Goal: Task Accomplishment & Management: Manage account settings

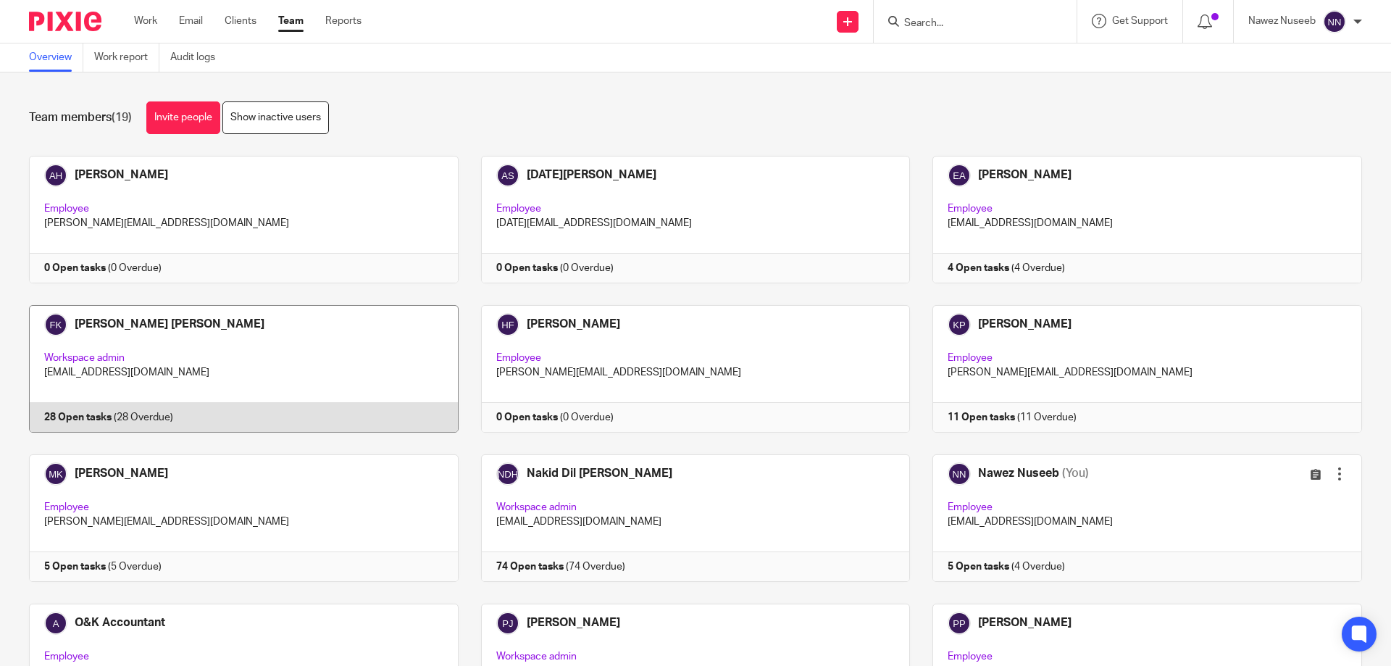
scroll to position [217, 0]
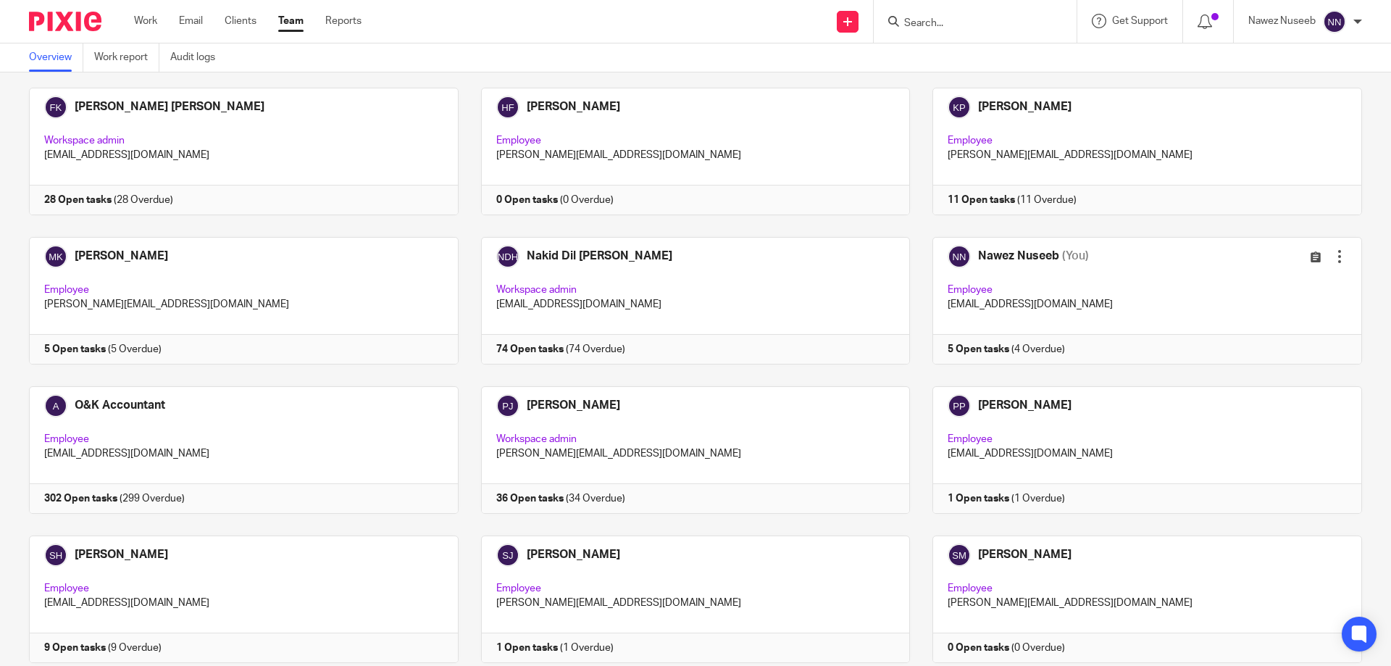
click at [976, 27] on input "Search" at bounding box center [968, 23] width 130 height 13
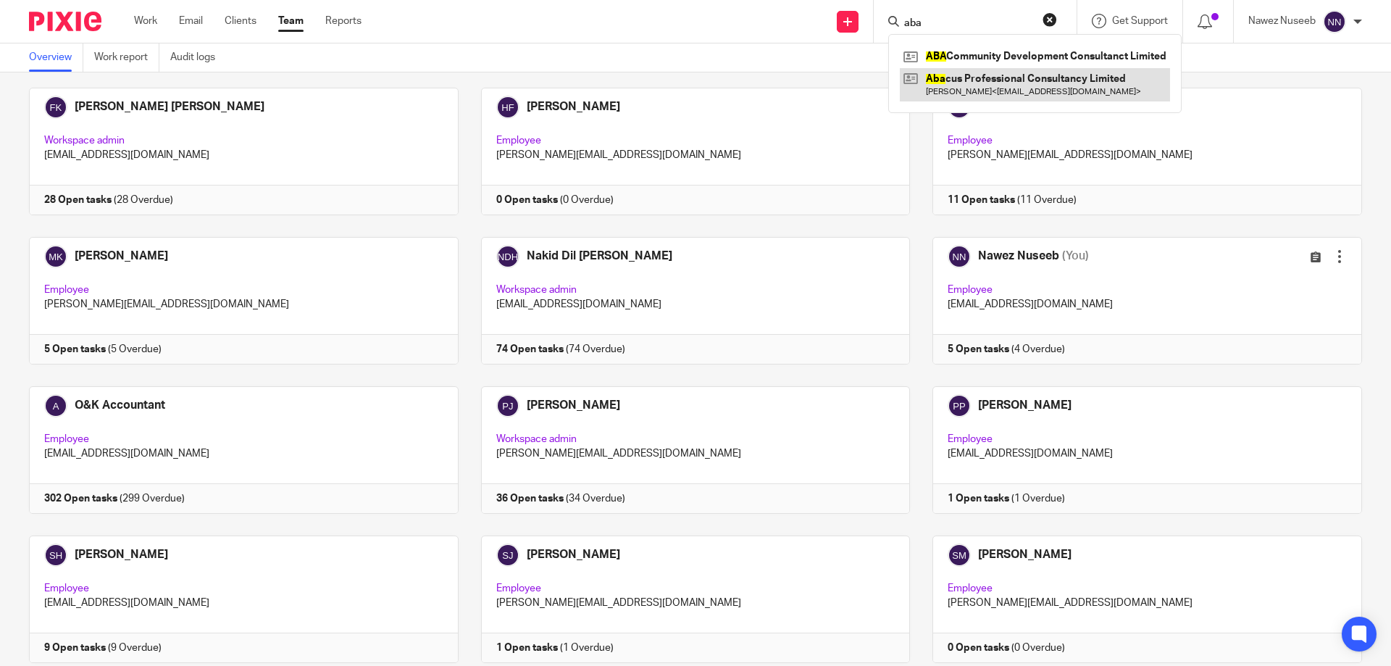
type input "aba"
click at [982, 85] on link at bounding box center [1035, 84] width 270 height 33
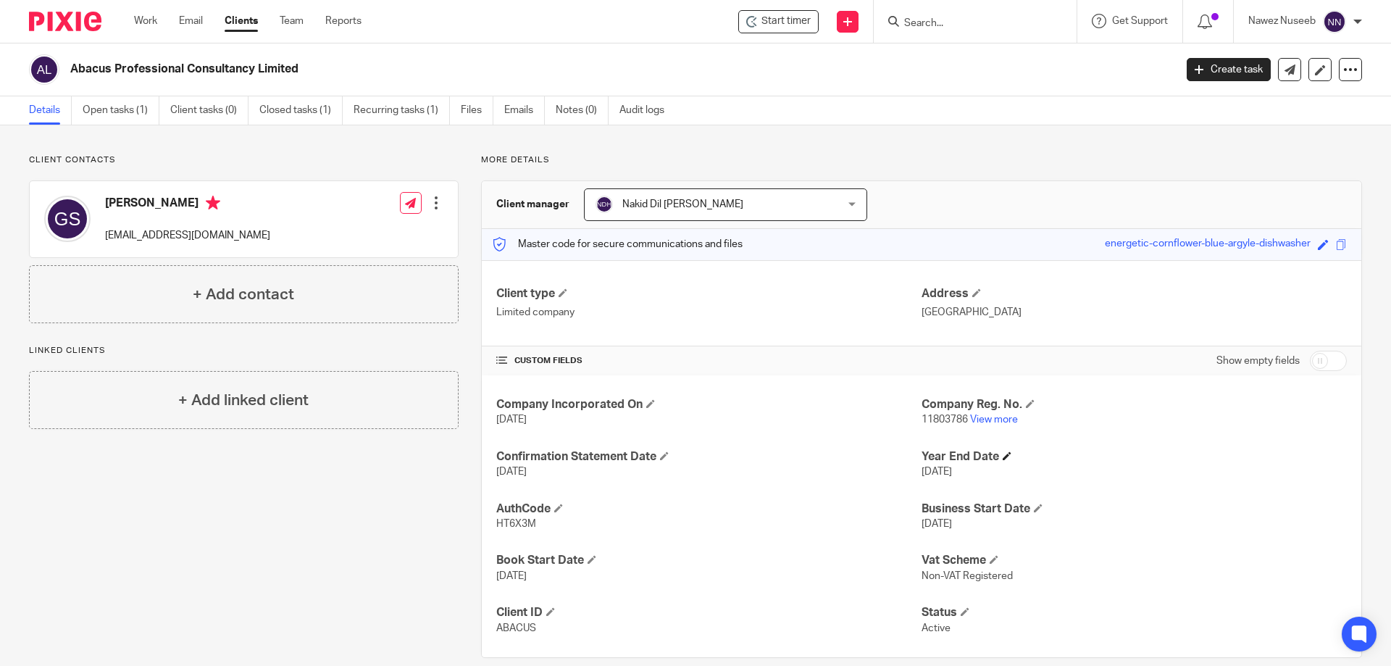
click at [995, 455] on h4 "Year End Date" at bounding box center [1133, 456] width 425 height 15
click at [1003, 458] on span at bounding box center [1007, 455] width 9 height 9
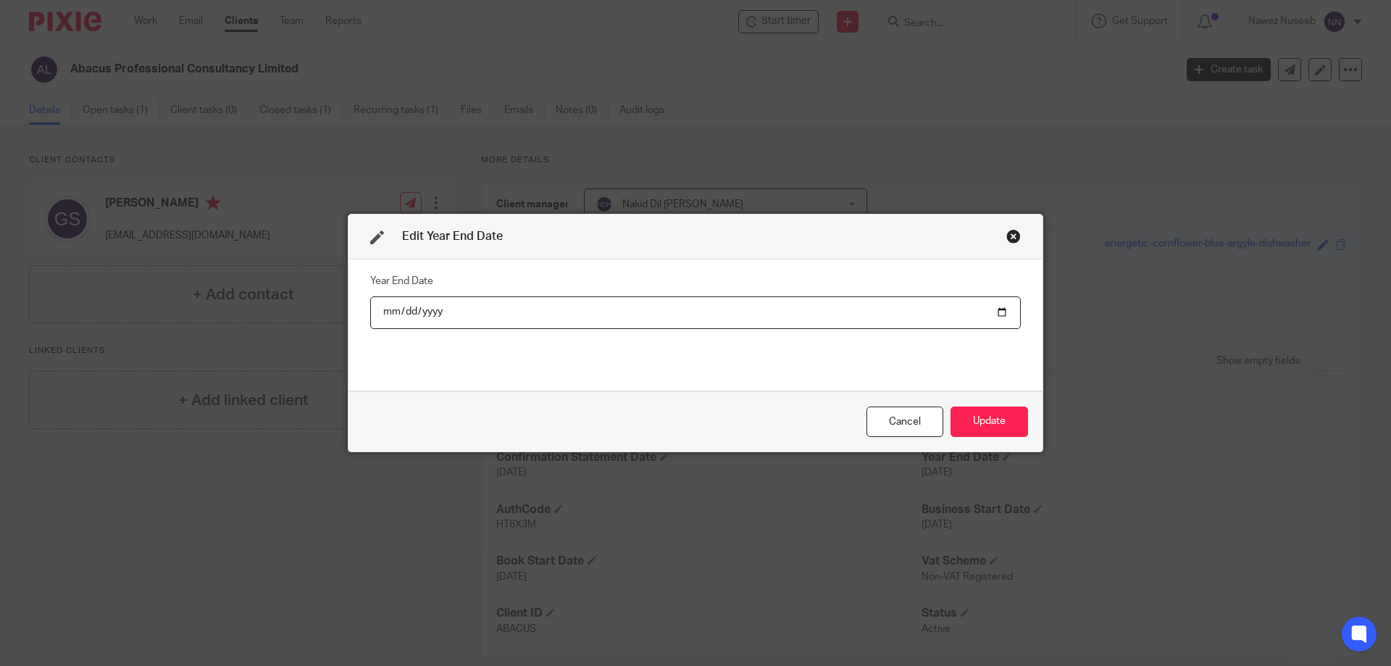
click at [623, 319] on input "2024-02-28" at bounding box center [695, 312] width 651 height 33
click at [602, 304] on input "2024-02-28" at bounding box center [695, 312] width 651 height 33
click at [466, 305] on input "2024-02-28" at bounding box center [695, 312] width 651 height 33
click at [456, 307] on input "2024-02-28" at bounding box center [695, 312] width 651 height 33
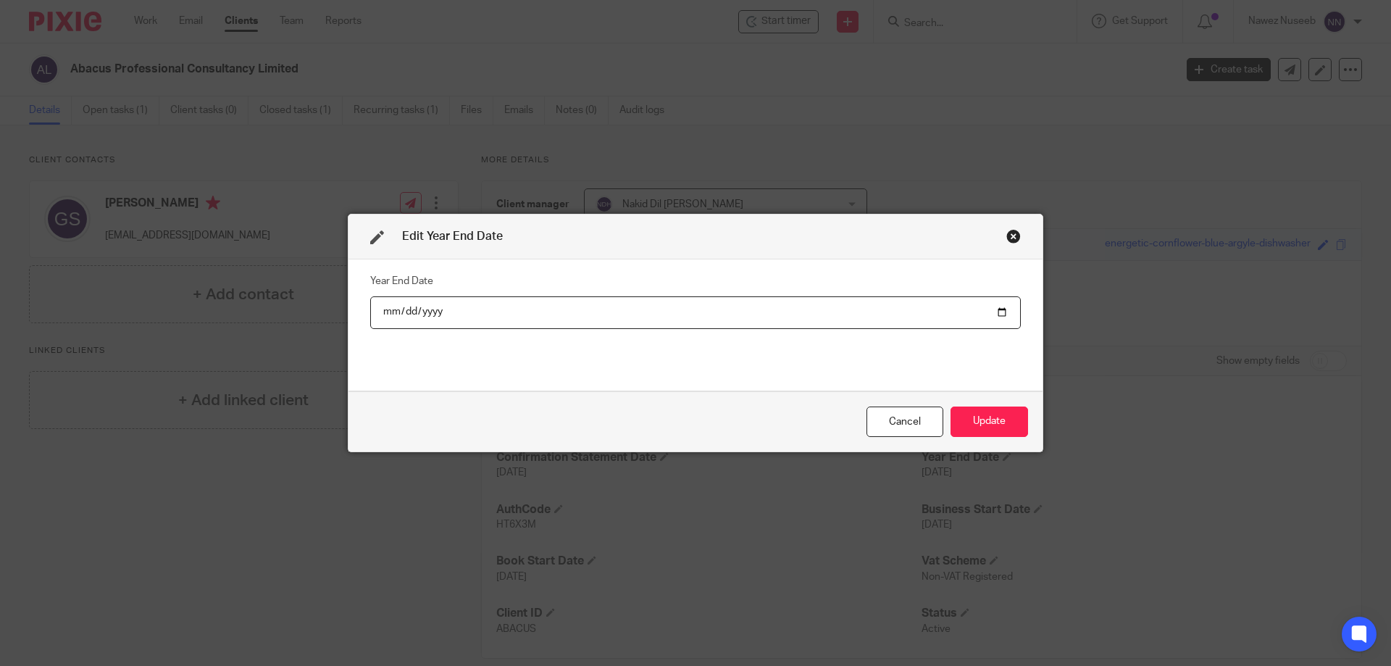
click at [997, 310] on input "2024-02-28" at bounding box center [695, 312] width 651 height 33
click at [1008, 230] on div "Close this dialog window" at bounding box center [1013, 236] width 14 height 14
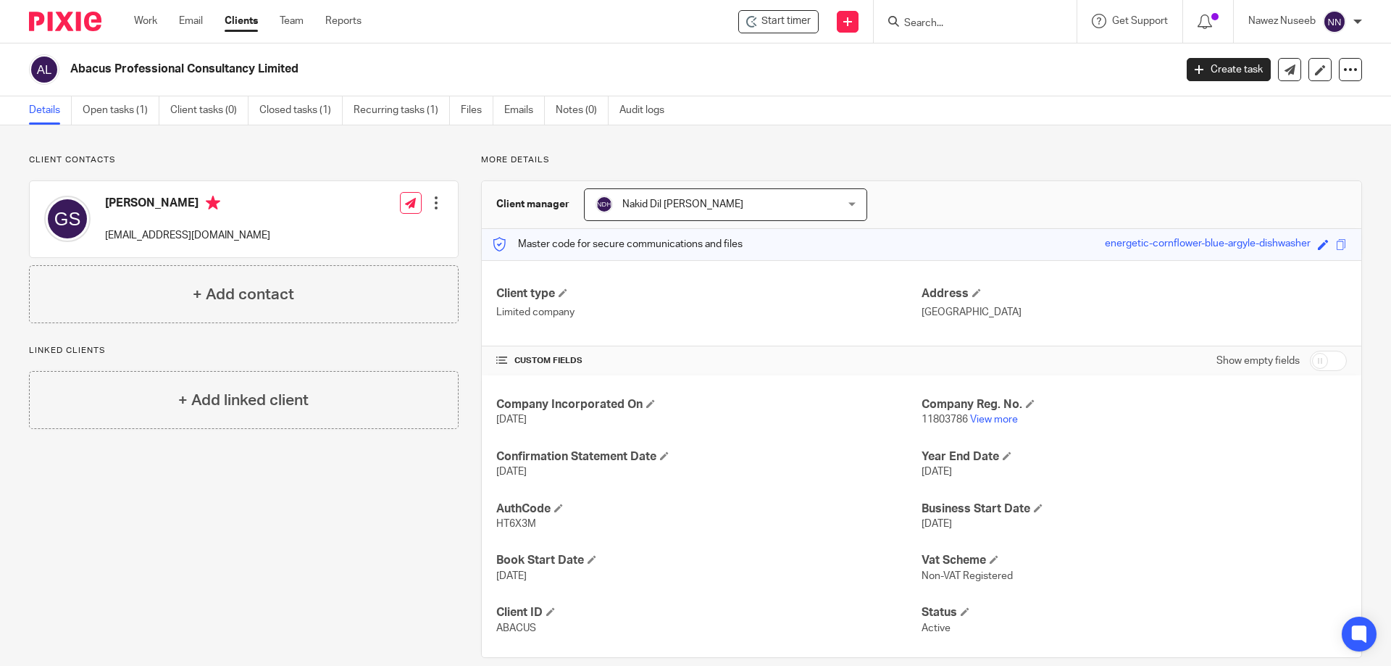
scroll to position [21, 0]
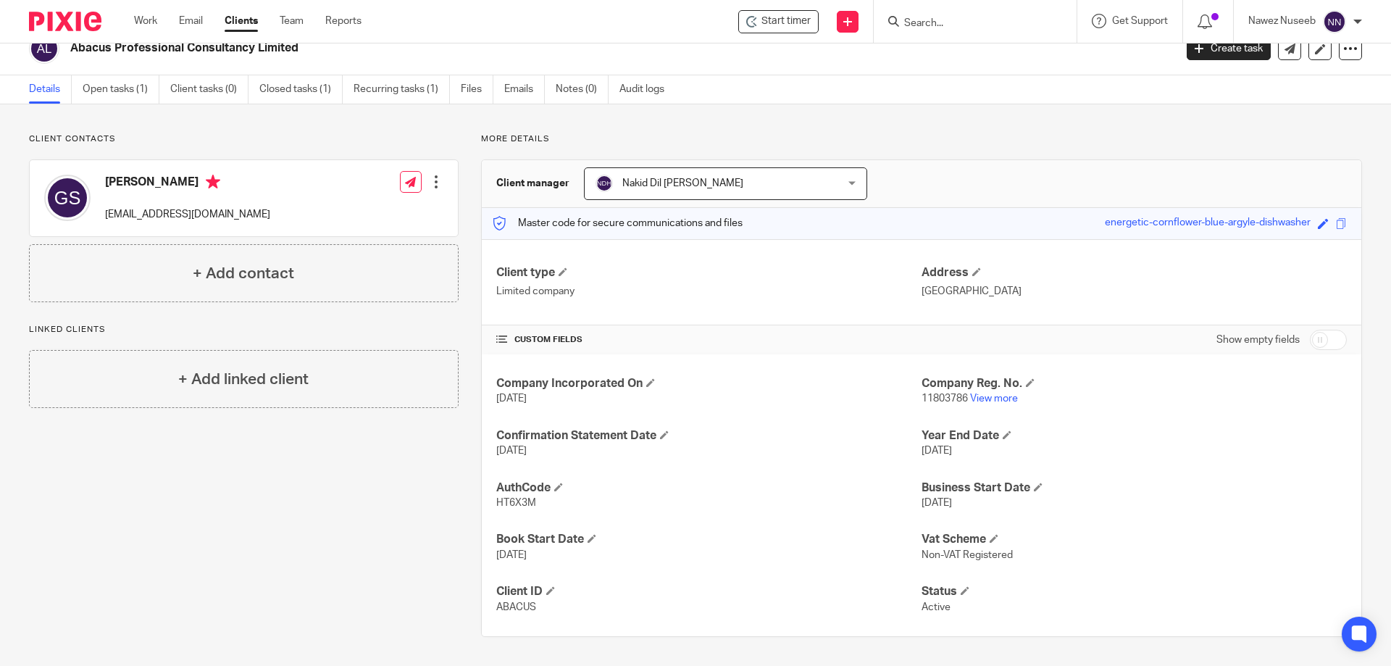
click at [1322, 343] on input "checkbox" at bounding box center [1328, 340] width 37 height 20
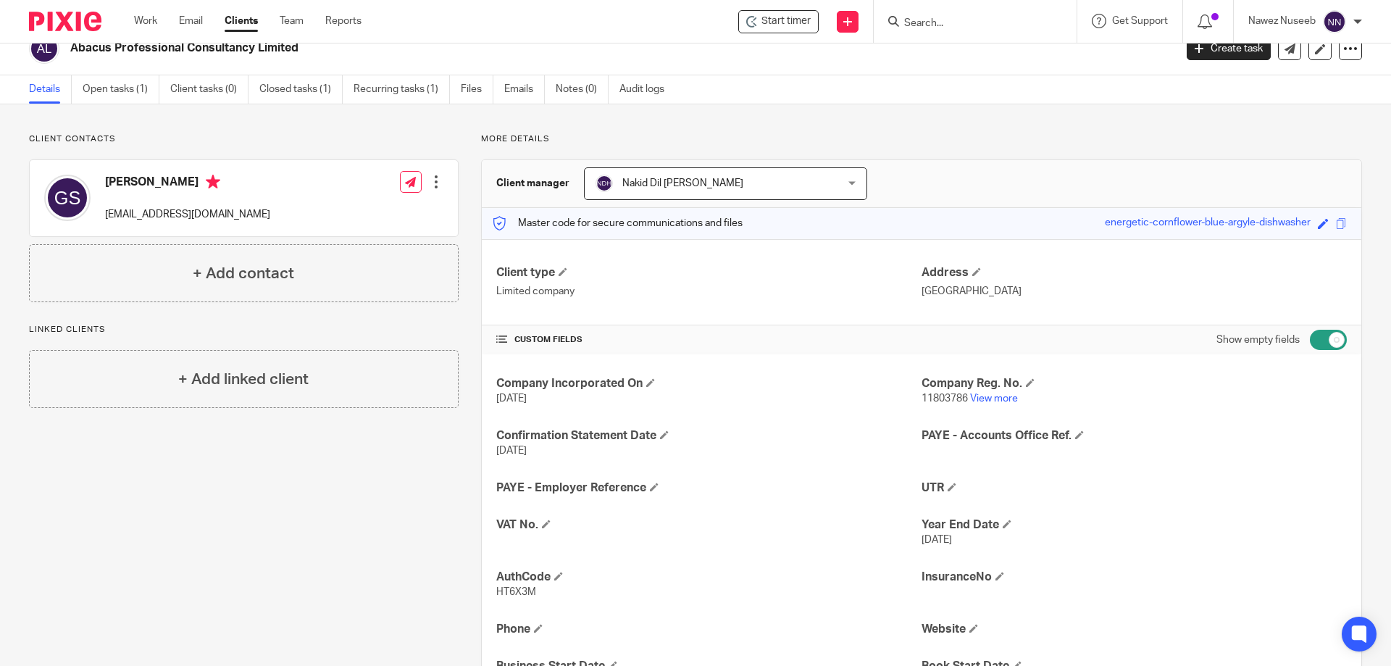
click at [1322, 343] on input "checkbox" at bounding box center [1328, 340] width 37 height 20
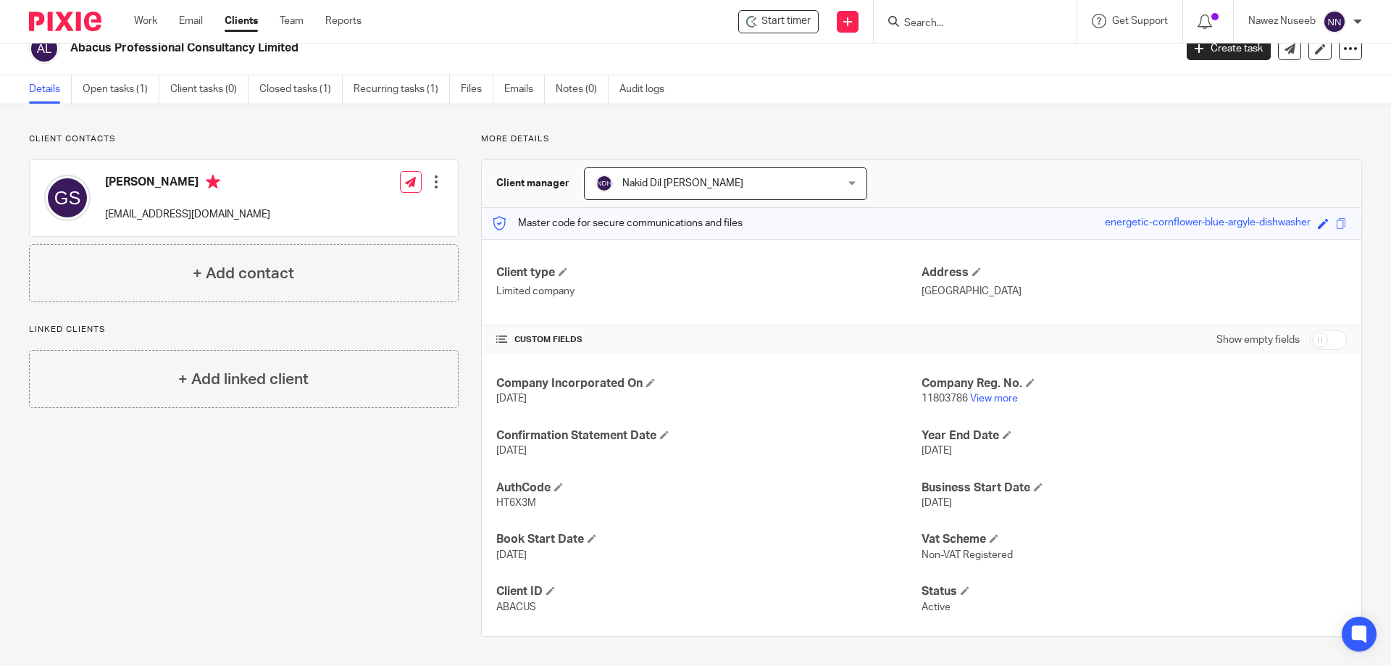
click at [1322, 343] on input "checkbox" at bounding box center [1328, 340] width 37 height 20
checkbox input "true"
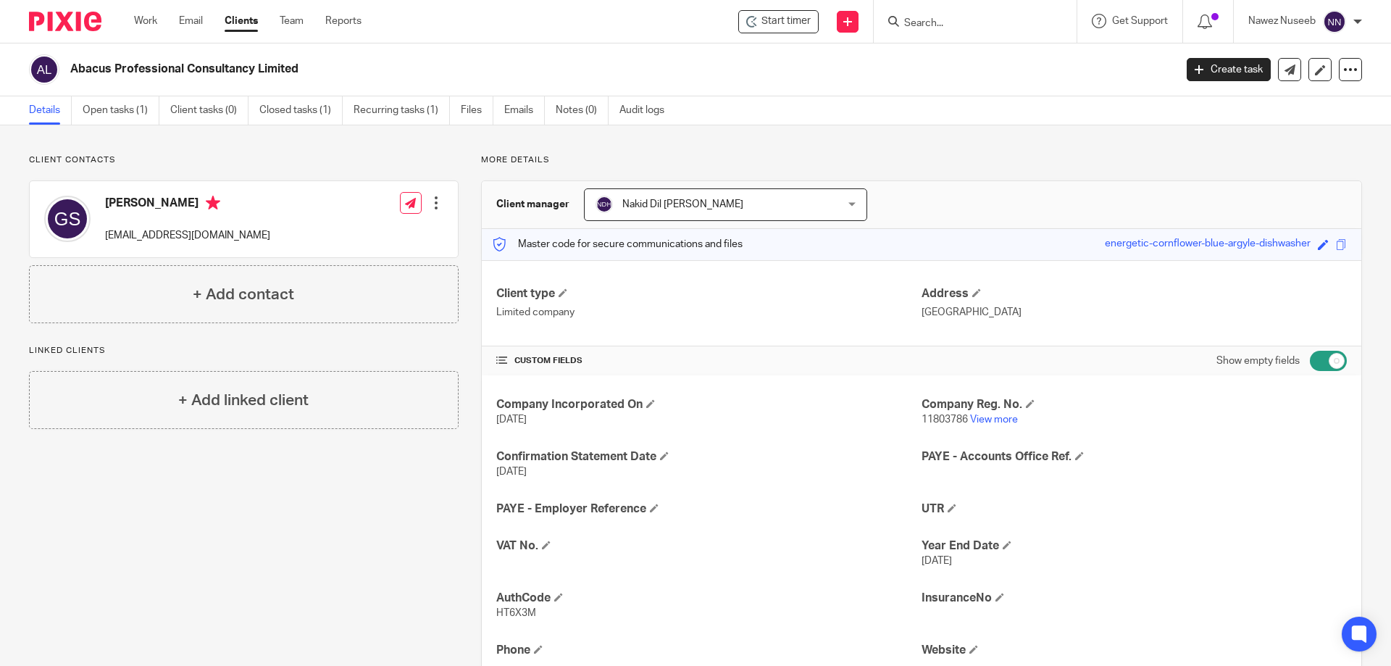
scroll to position [217, 0]
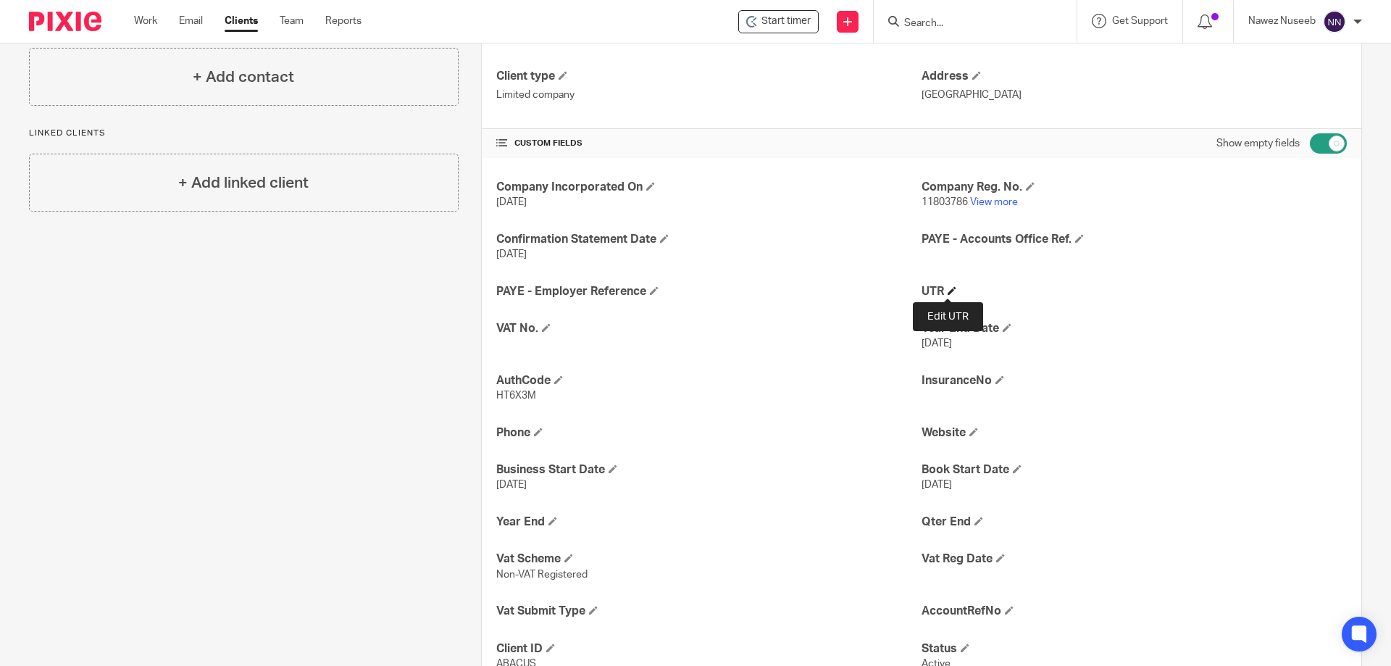
click at [948, 287] on span at bounding box center [952, 290] width 9 height 9
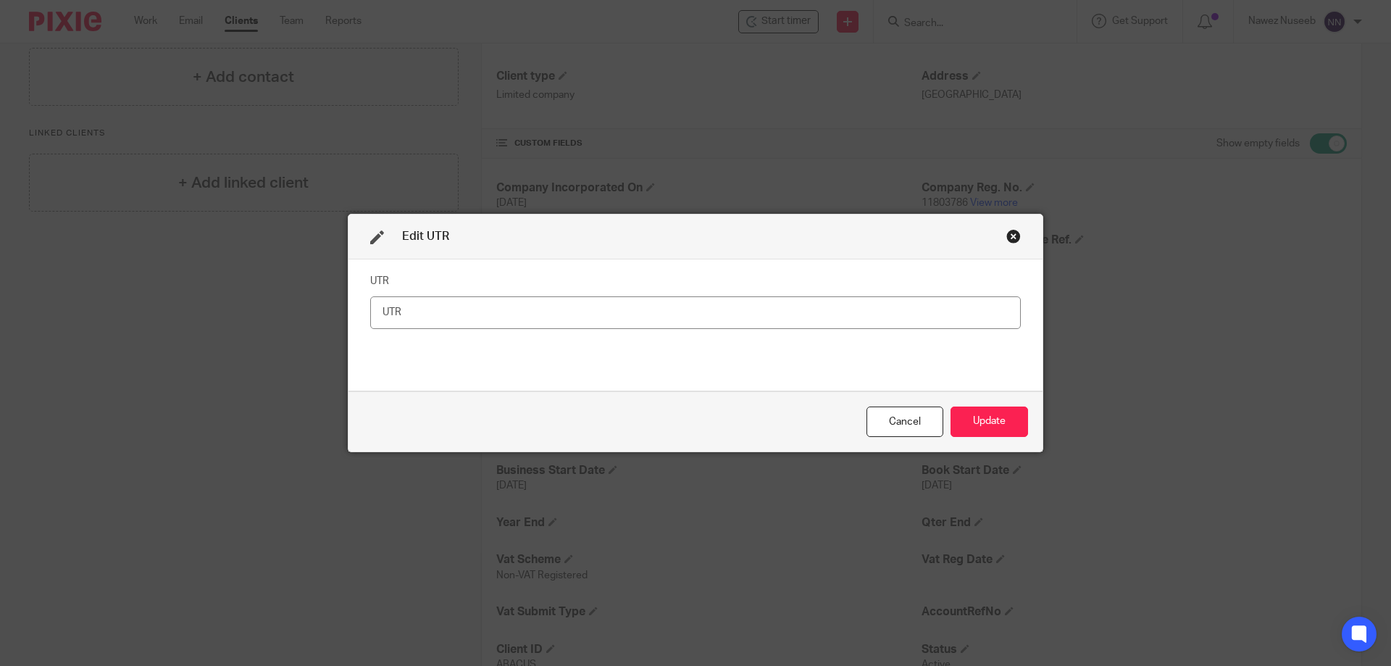
click at [464, 311] on input "text" at bounding box center [695, 312] width 651 height 33
drag, startPoint x: 464, startPoint y: 311, endPoint x: 339, endPoint y: 333, distance: 126.6
click at [339, 333] on div "Edit UTR UTR Cancel Update" at bounding box center [695, 333] width 1391 height 666
type input "2442128373"
click at [998, 422] on button "Update" at bounding box center [989, 421] width 78 height 31
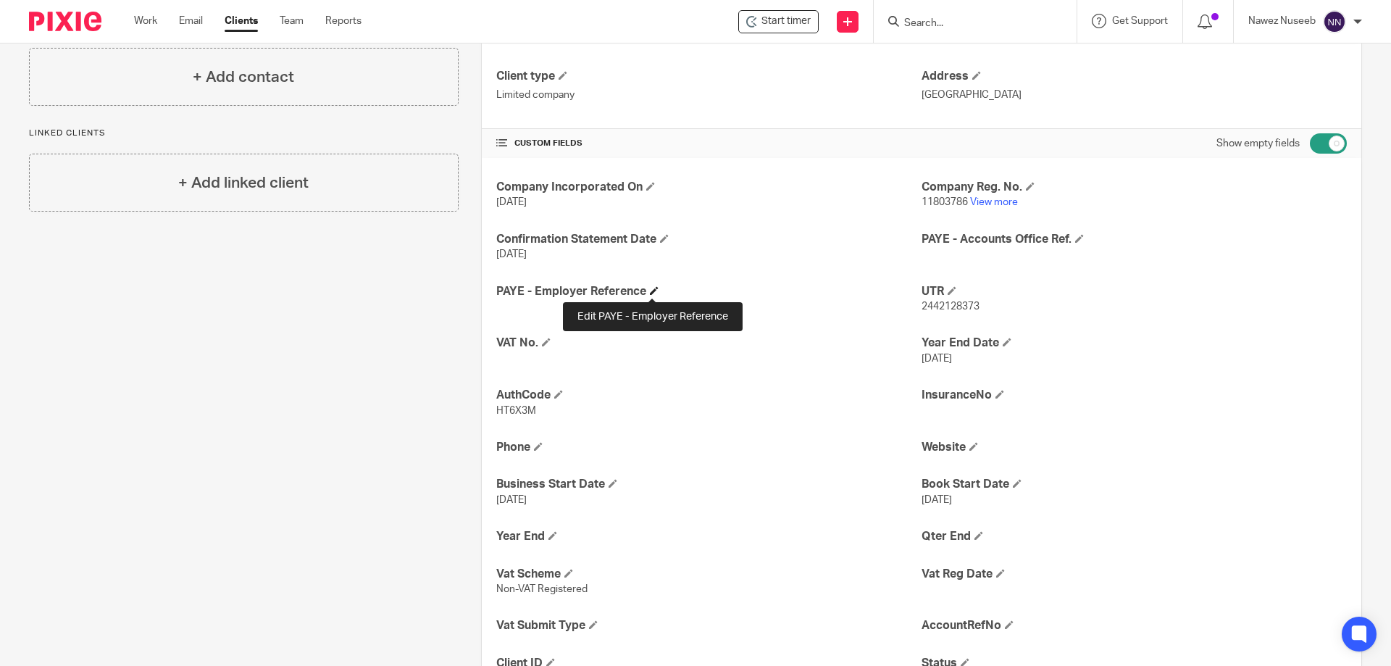
click at [651, 290] on span at bounding box center [654, 290] width 9 height 9
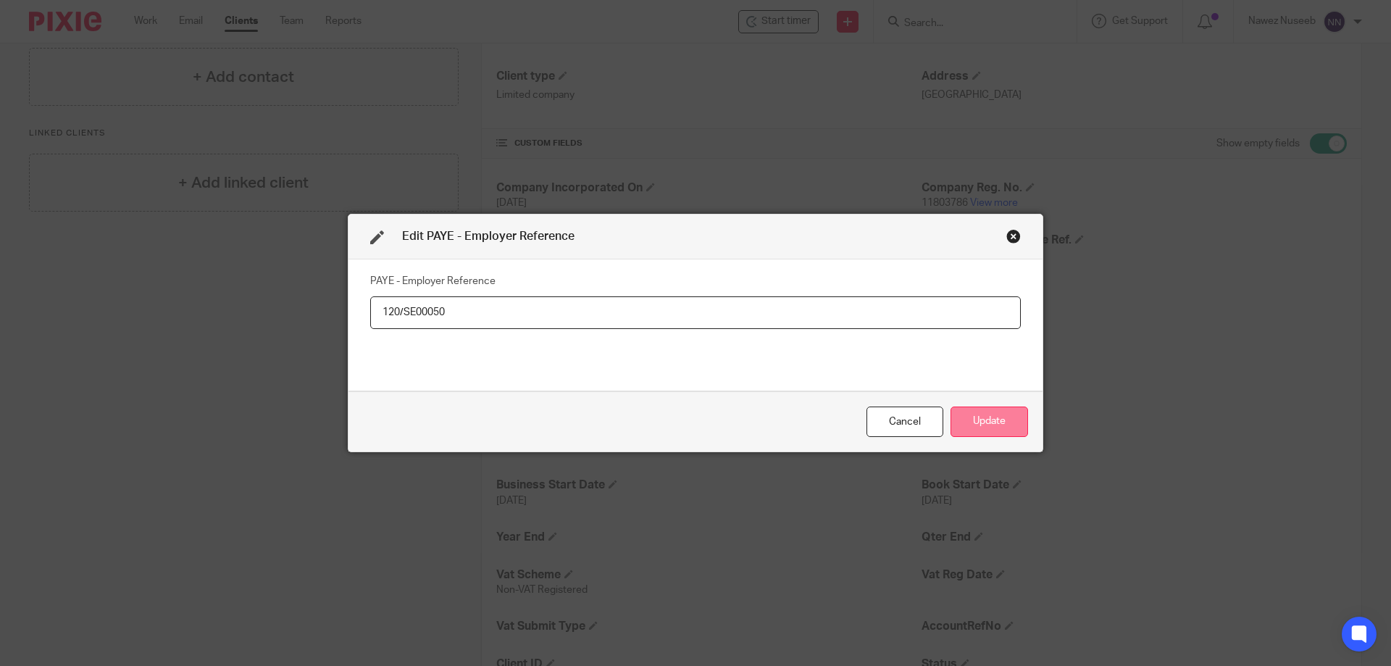
type input "120/SE00050"
click at [974, 427] on button "Update" at bounding box center [989, 421] width 78 height 31
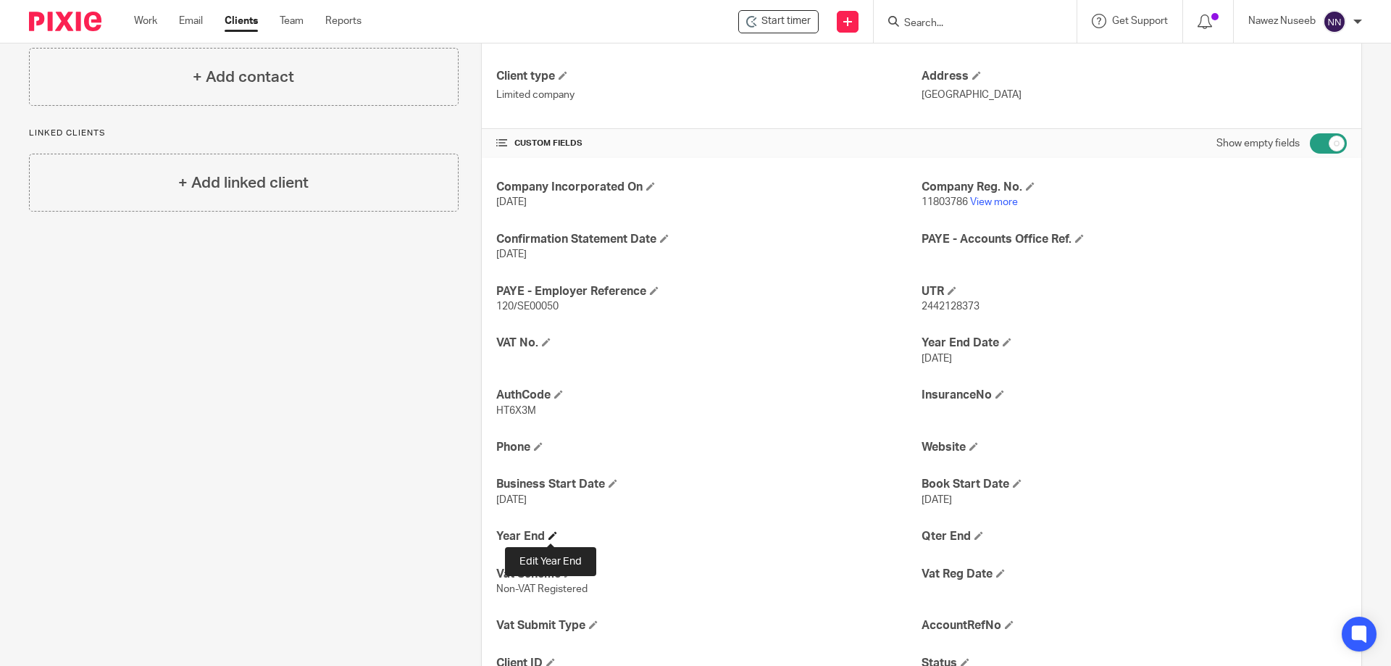
click at [548, 535] on span at bounding box center [552, 535] width 9 height 9
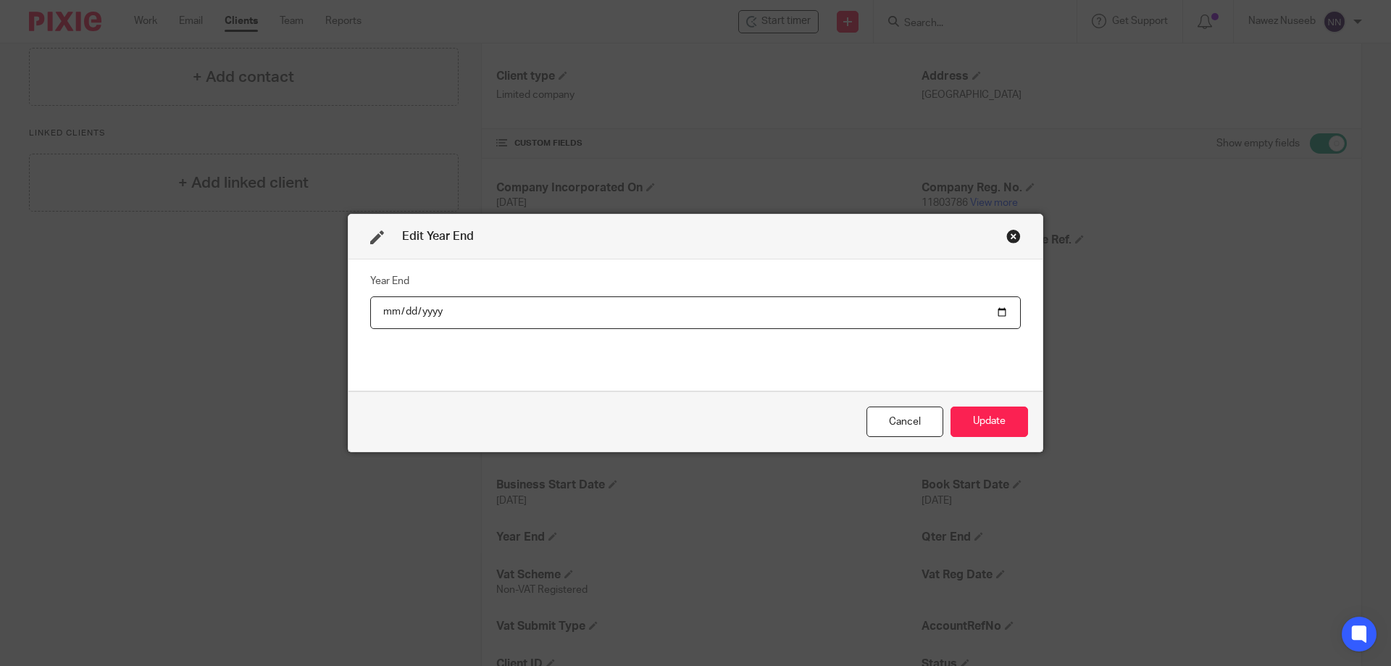
click at [1012, 235] on div "Close this dialog window" at bounding box center [1013, 236] width 14 height 14
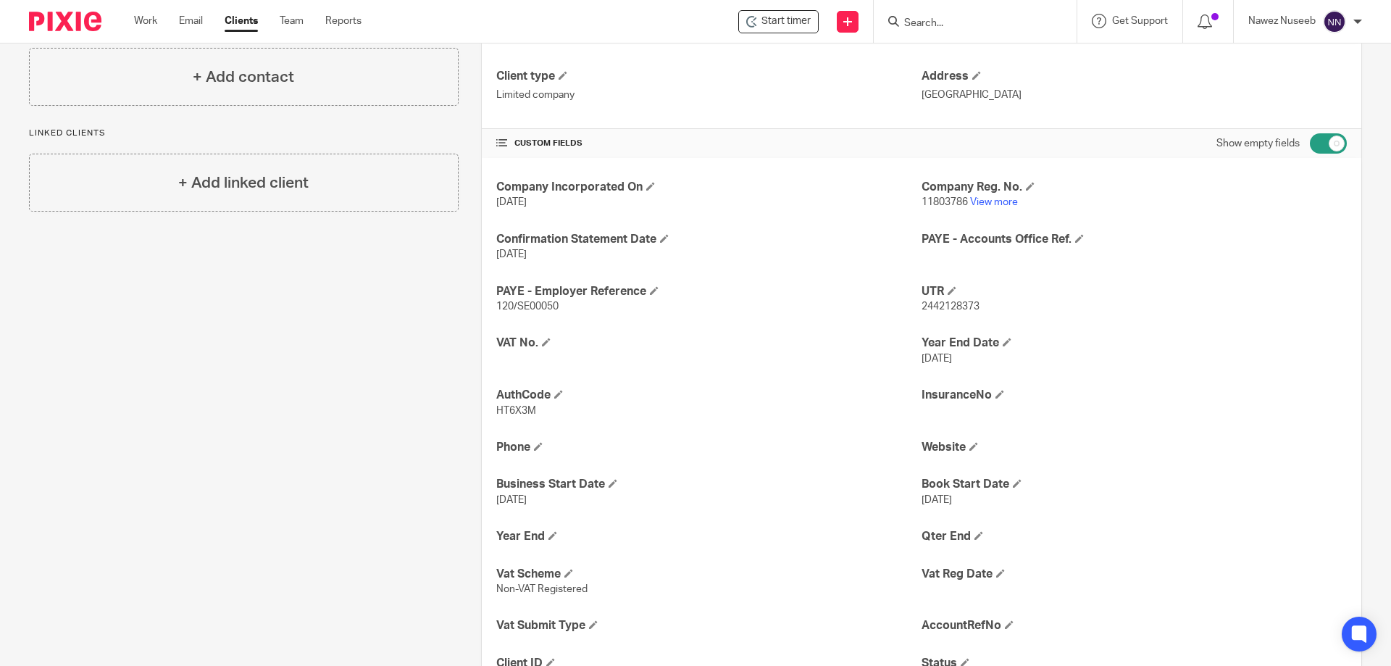
scroll to position [289, 0]
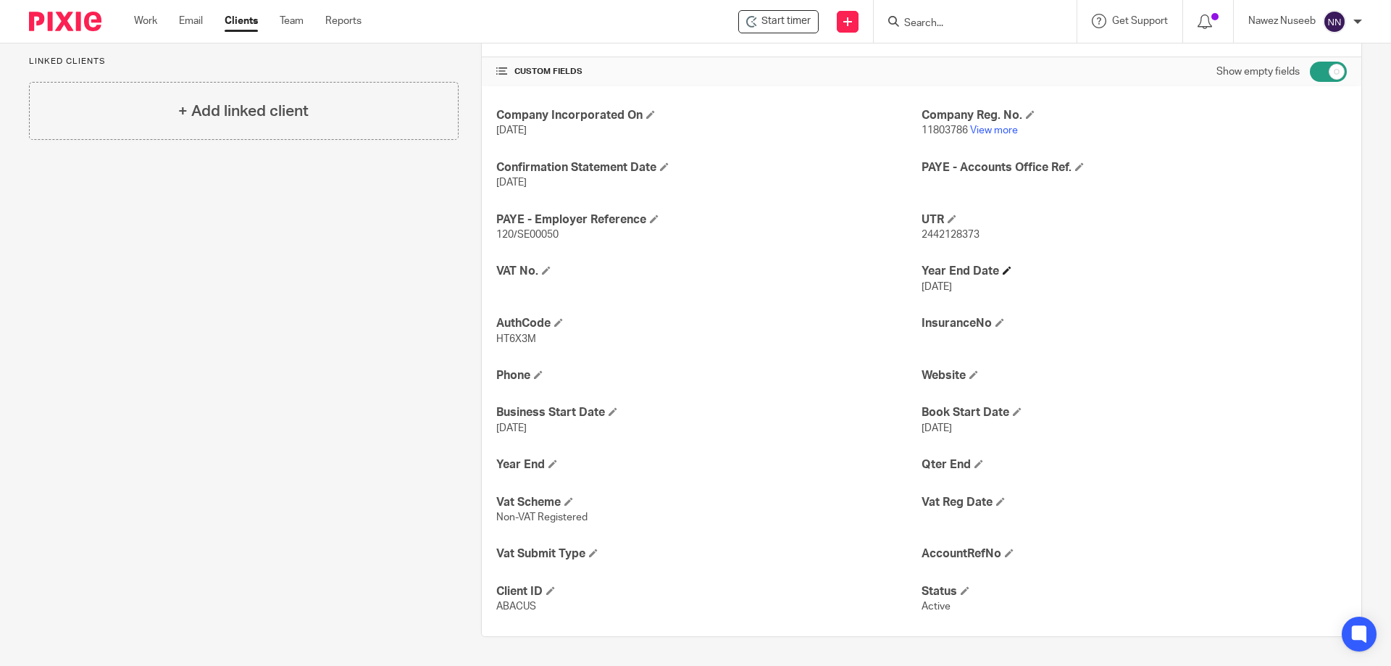
click at [995, 275] on h4 "Year End Date" at bounding box center [1133, 271] width 425 height 15
click at [1003, 272] on span at bounding box center [1007, 270] width 9 height 9
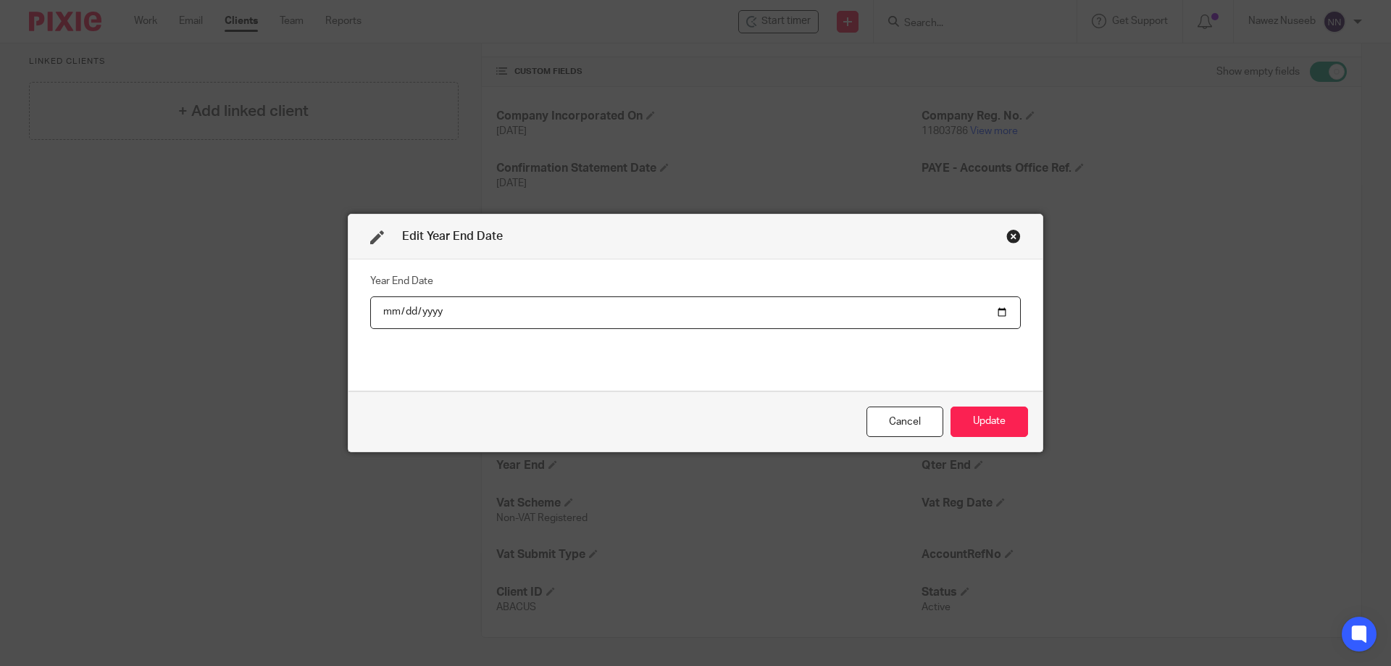
click at [1002, 311] on input "2024-02-28" at bounding box center [695, 312] width 651 height 33
type input "2025-02-28"
click at [982, 410] on button "Update" at bounding box center [989, 421] width 78 height 31
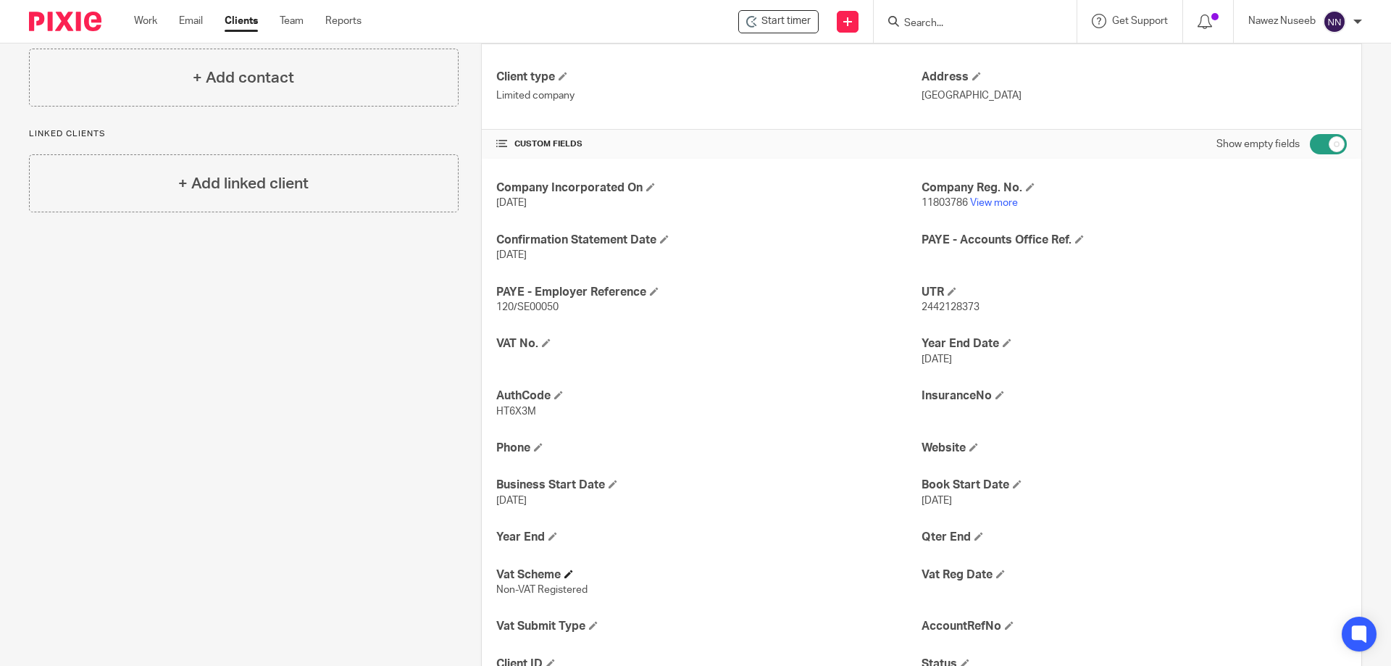
scroll to position [0, 0]
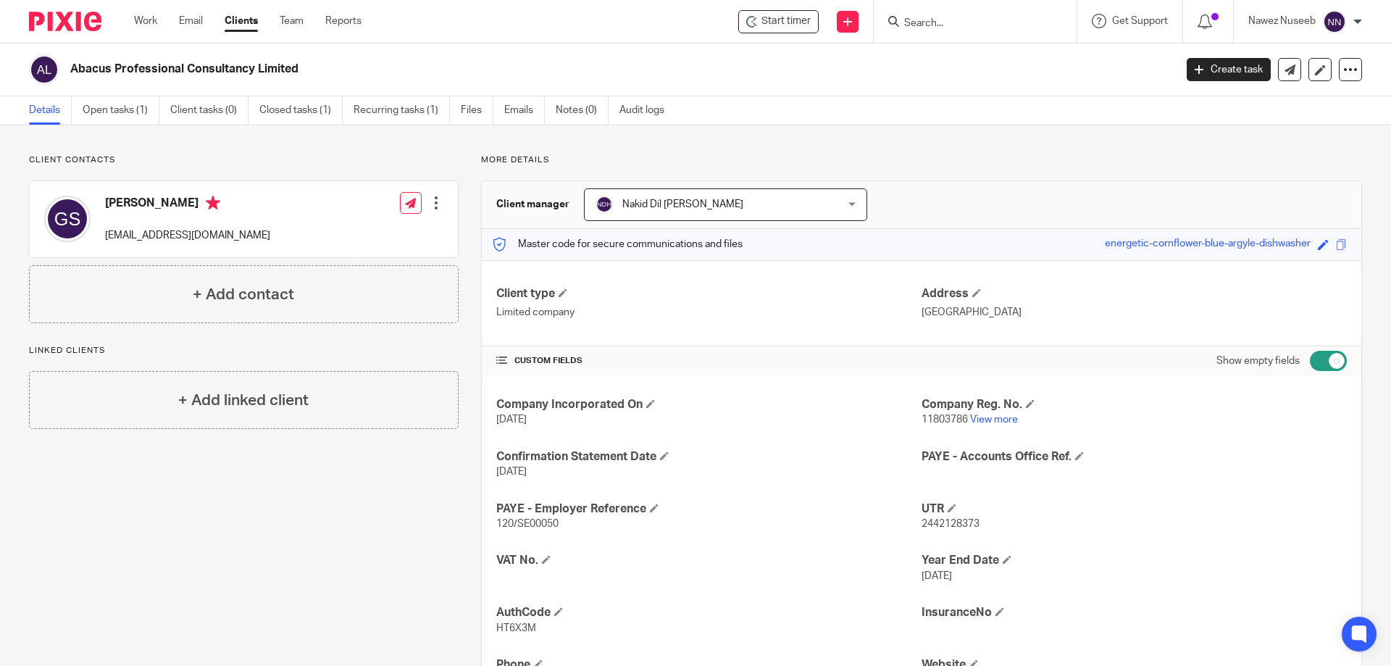
click at [435, 203] on div at bounding box center [436, 203] width 14 height 14
click at [372, 235] on link "Edit contact" at bounding box center [367, 235] width 138 height 21
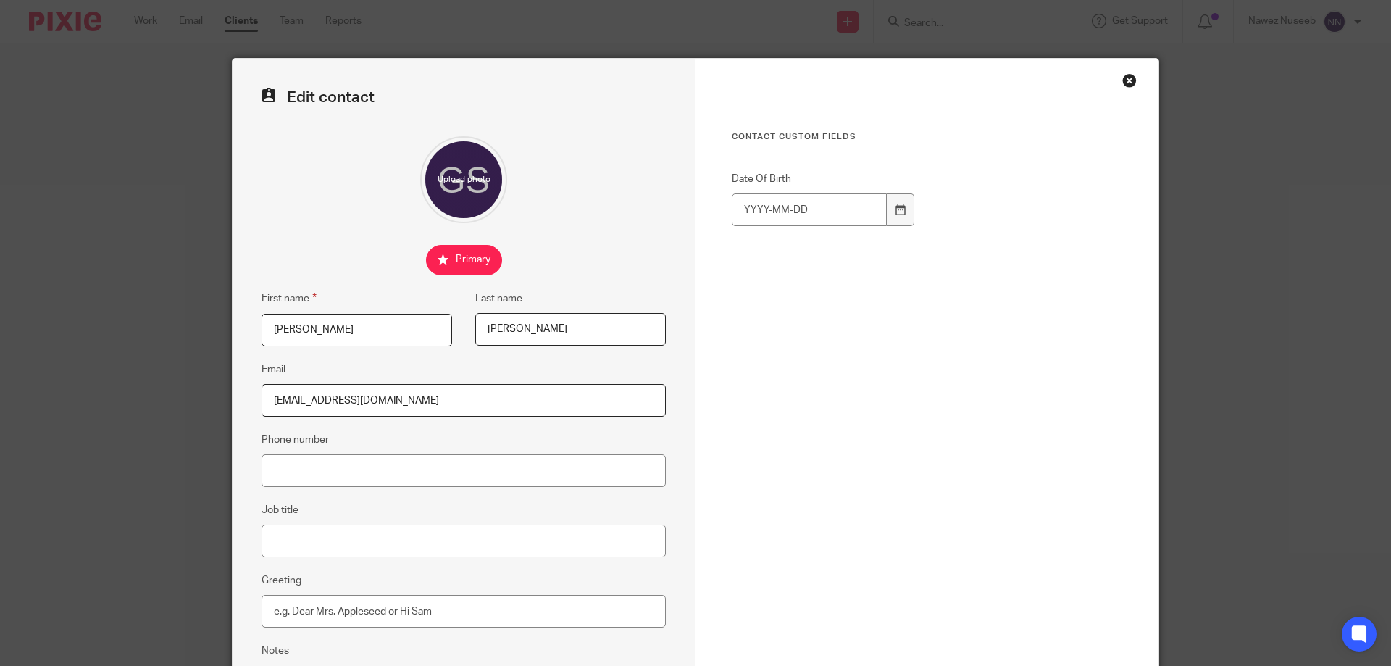
click at [1126, 78] on div "Close this dialog window" at bounding box center [1129, 80] width 14 height 14
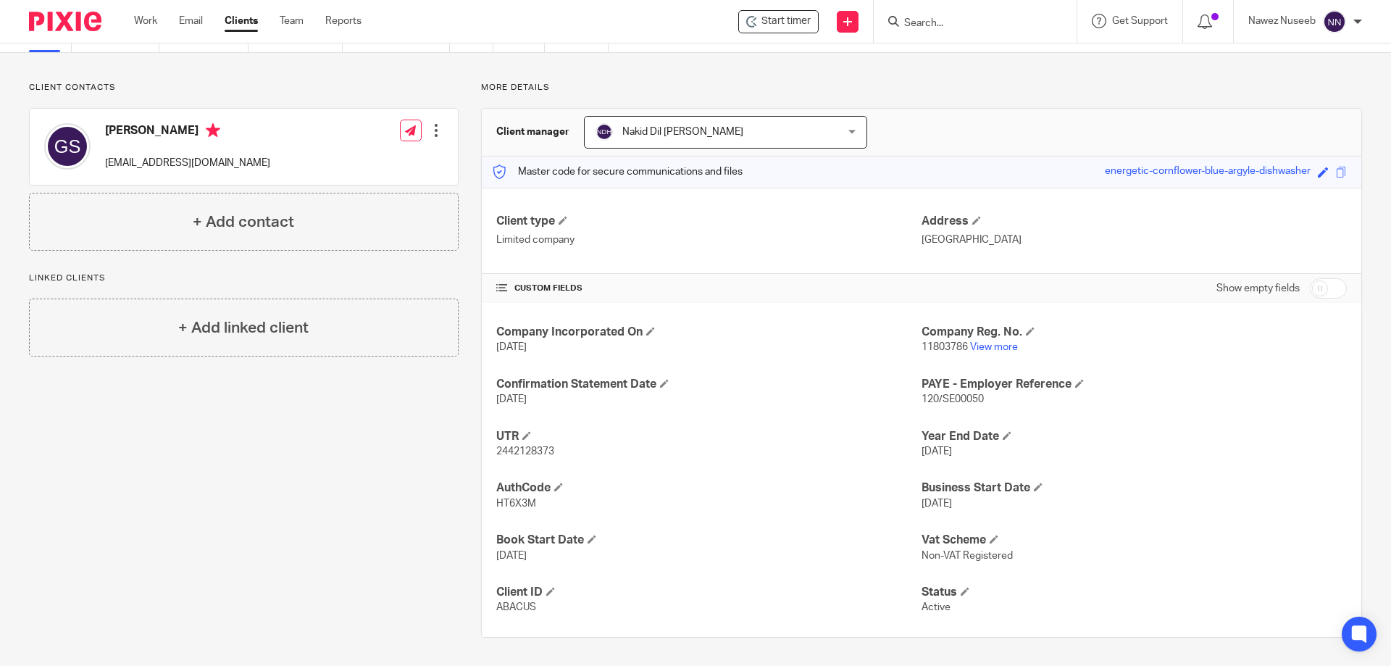
scroll to position [73, 0]
click at [972, 219] on span at bounding box center [976, 219] width 9 height 9
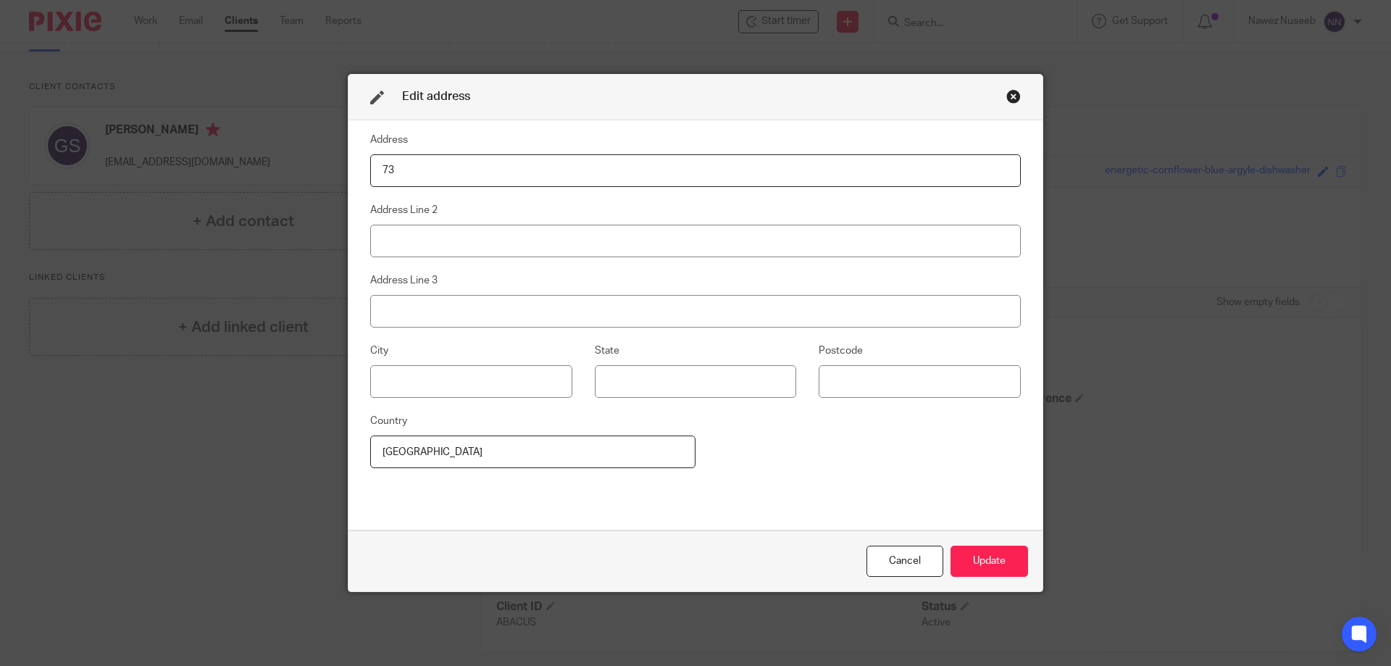
click at [559, 172] on input "73" at bounding box center [695, 170] width 651 height 33
type input "73 Park Lane"
type input "Croydon"
type input "CR0 1JG"
type input "CROYDON"
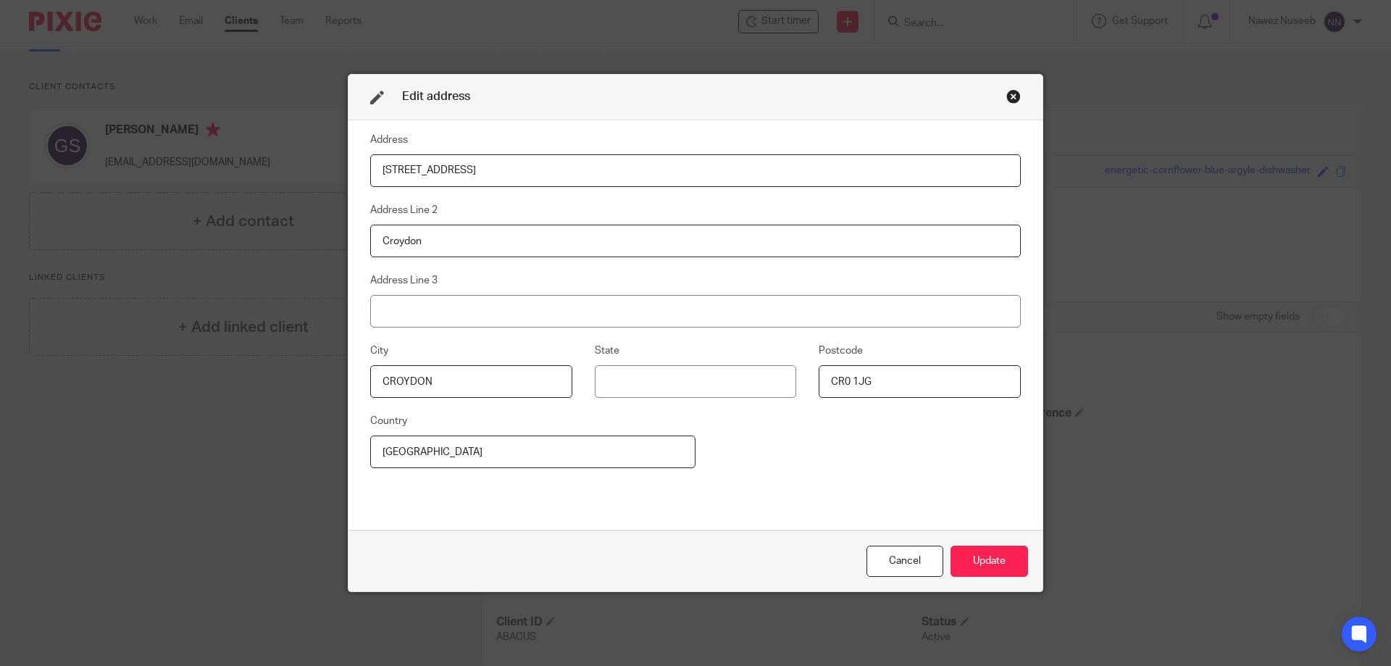
drag, startPoint x: 436, startPoint y: 234, endPoint x: 233, endPoint y: 230, distance: 202.9
click at [233, 230] on div "Edit address Address 73 Park Lane Address Line 2 Croydon Address Line 3 City CR…" at bounding box center [695, 333] width 1391 height 666
click at [971, 556] on button "Update" at bounding box center [989, 560] width 78 height 31
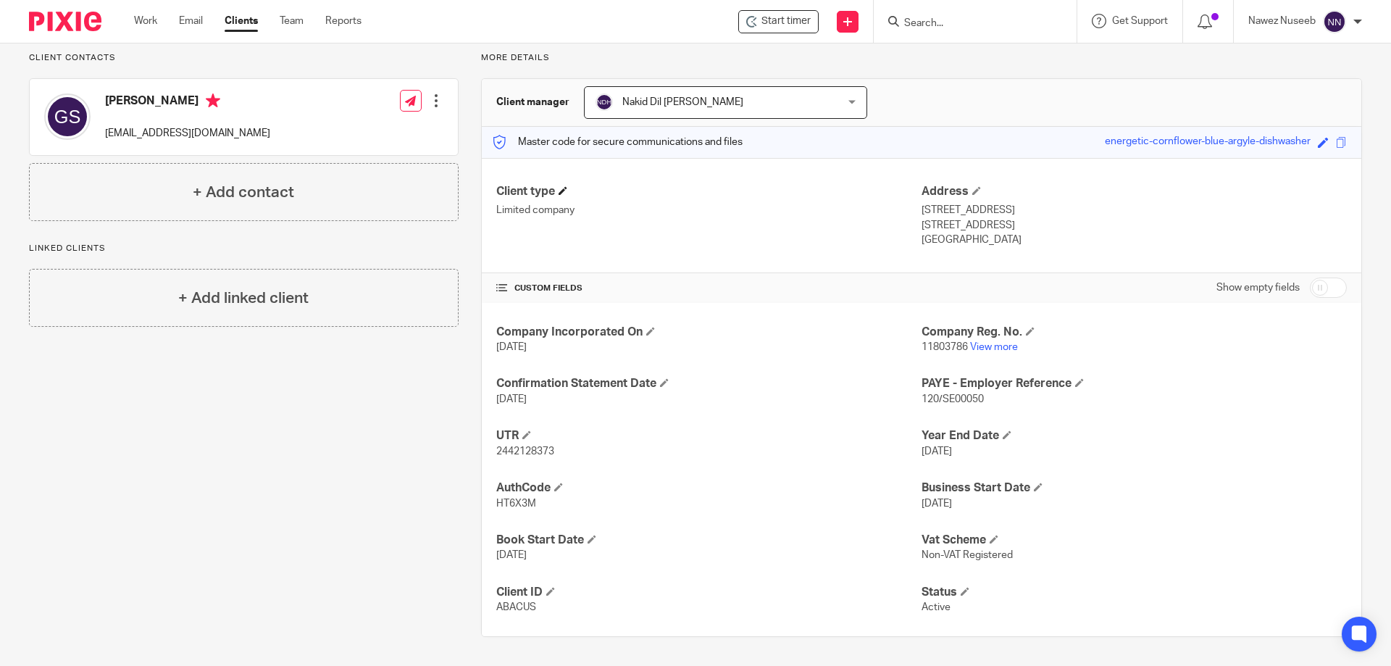
scroll to position [0, 0]
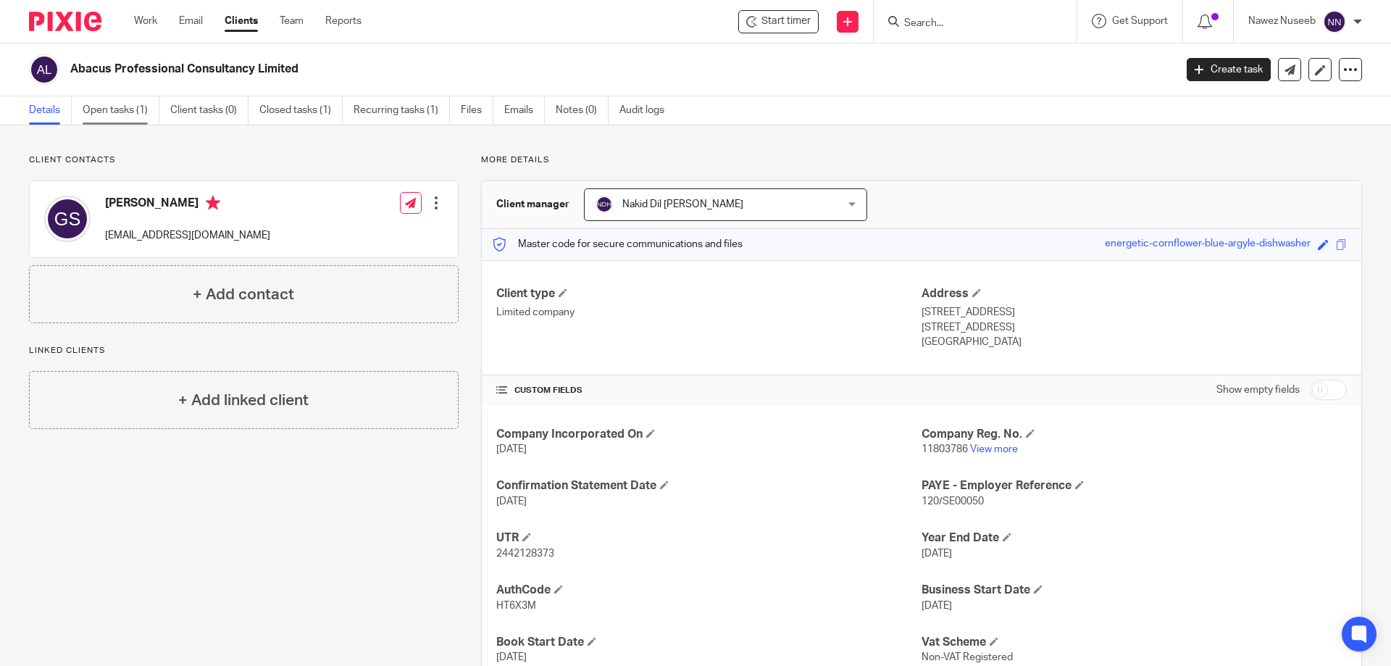
click at [127, 109] on link "Open tasks (1)" at bounding box center [121, 110] width 77 height 28
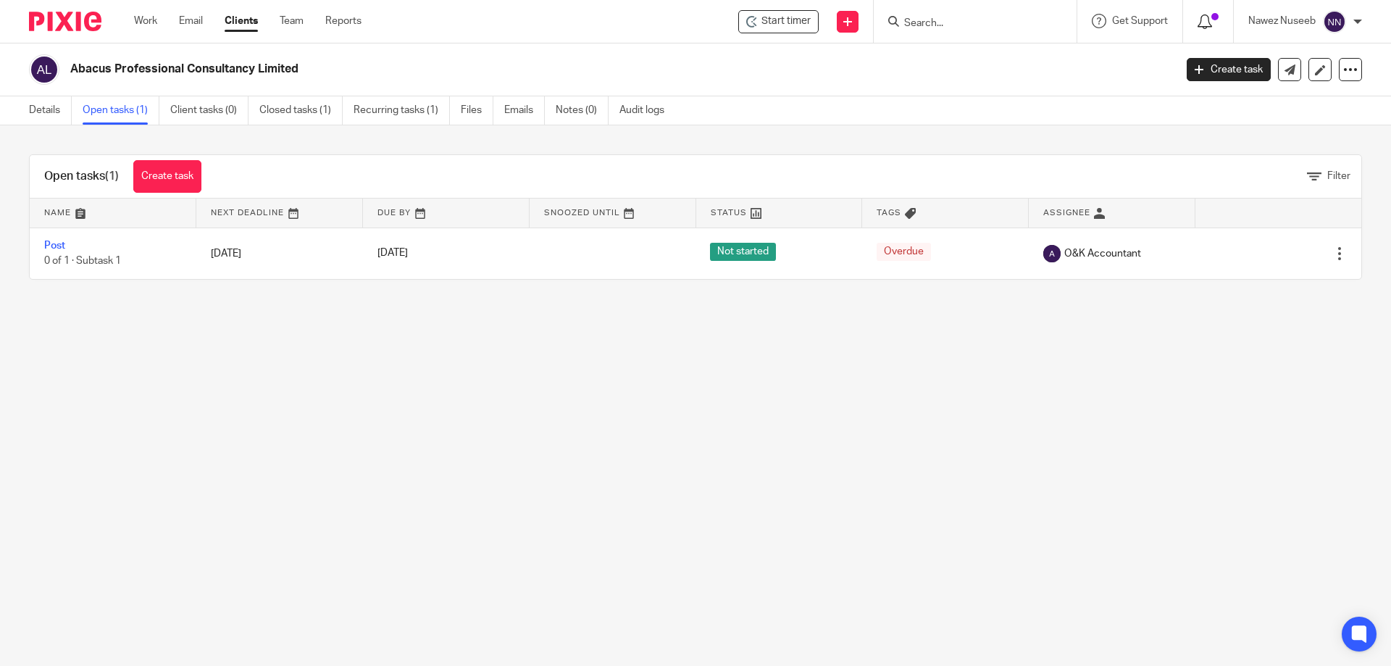
click at [1203, 22] on icon at bounding box center [1204, 21] width 14 height 14
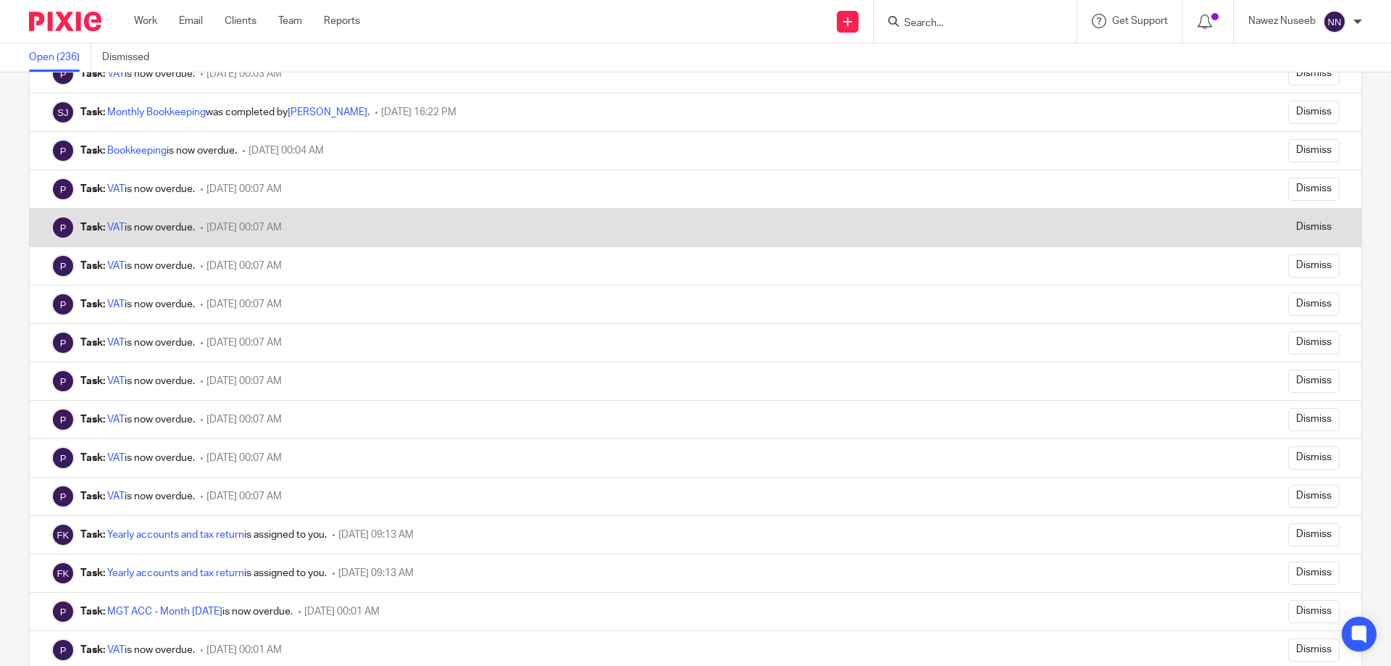
scroll to position [3043, 0]
